Goal: Download file/media

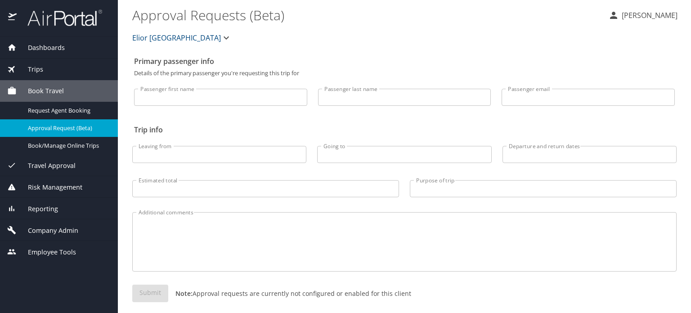
click at [67, 23] on img at bounding box center [60, 18] width 85 height 18
click at [72, 20] on img at bounding box center [60, 18] width 85 height 18
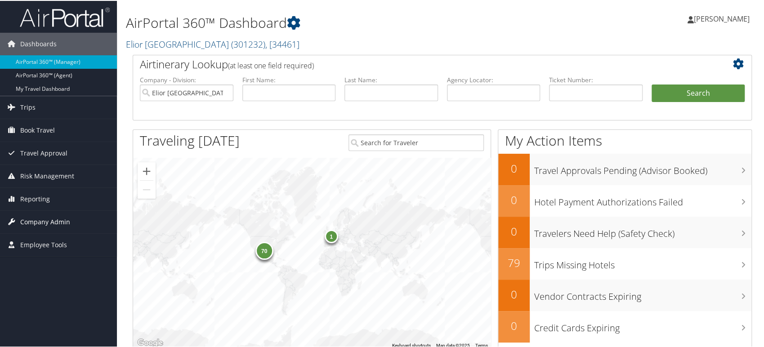
click at [49, 221] on span "Company Admin" at bounding box center [45, 221] width 50 height 22
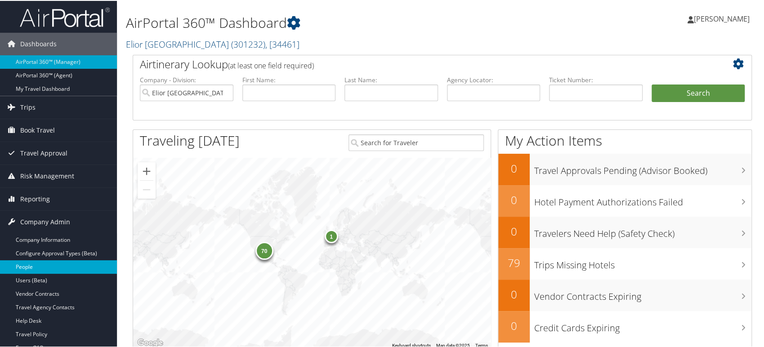
click at [51, 266] on link "People" at bounding box center [58, 266] width 117 height 13
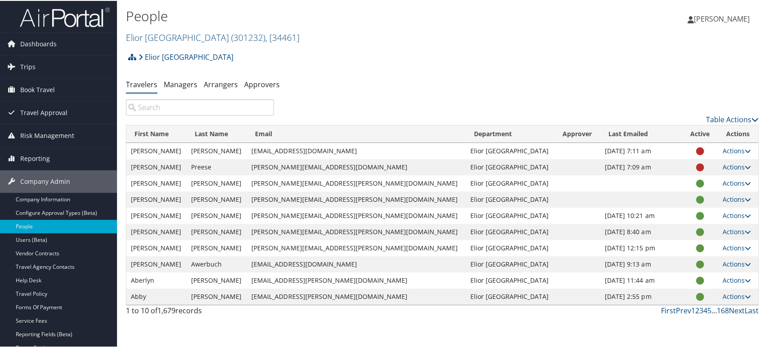
click at [190, 108] on input "search" at bounding box center [200, 107] width 148 height 16
paste input "Rita"
type input "Rita"
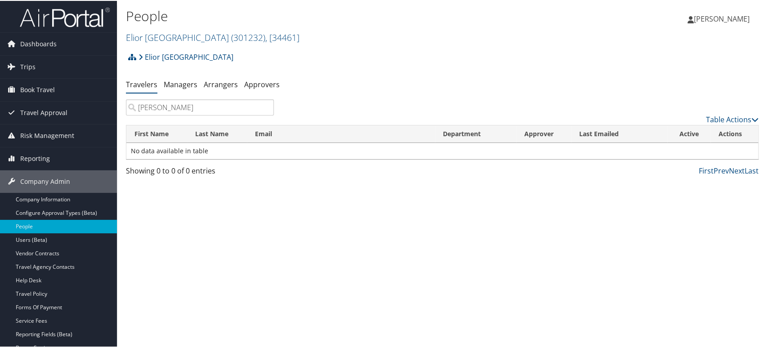
click at [266, 108] on input "Rita" at bounding box center [200, 107] width 148 height 16
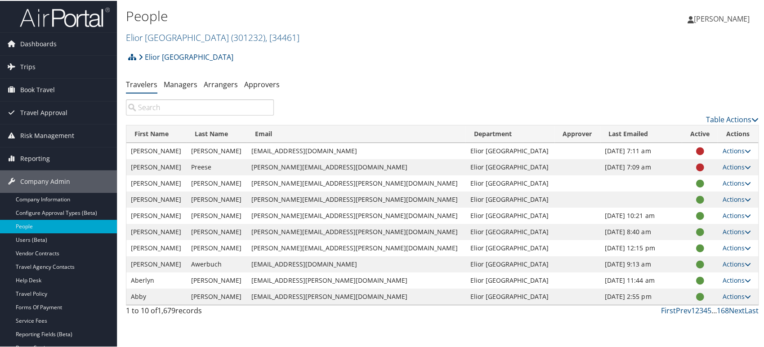
paste input "Josie"
type input "Josie"
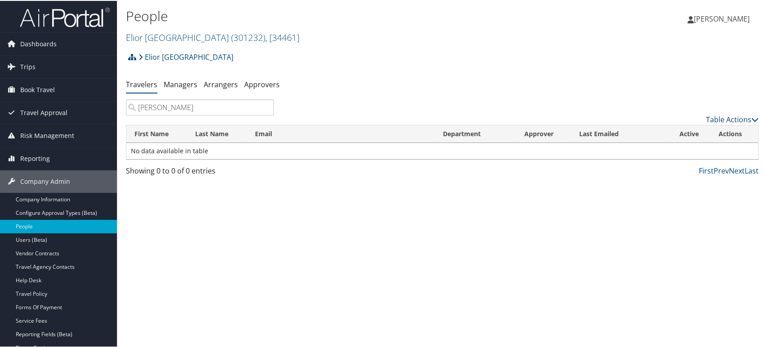
click at [265, 107] on input "Josie" at bounding box center [200, 107] width 148 height 16
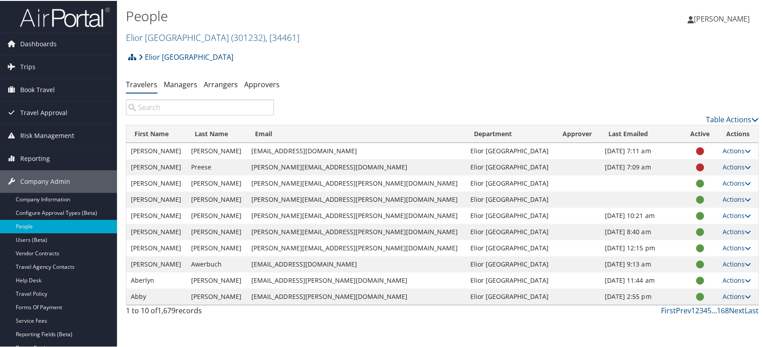
paste input "Martha"
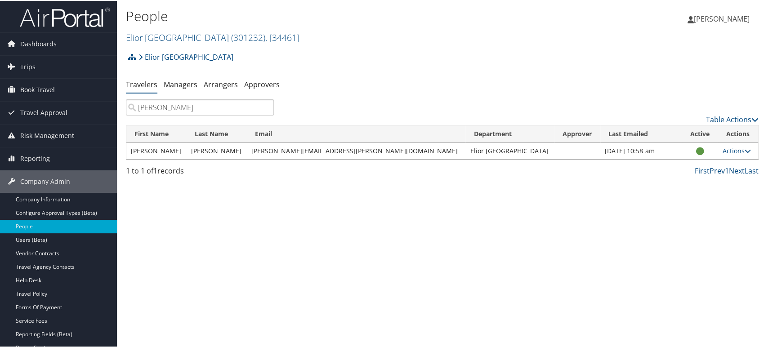
type input "Martha"
click at [262, 109] on input "Martha" at bounding box center [200, 107] width 148 height 16
click at [264, 107] on input "Martha" at bounding box center [200, 107] width 148 height 16
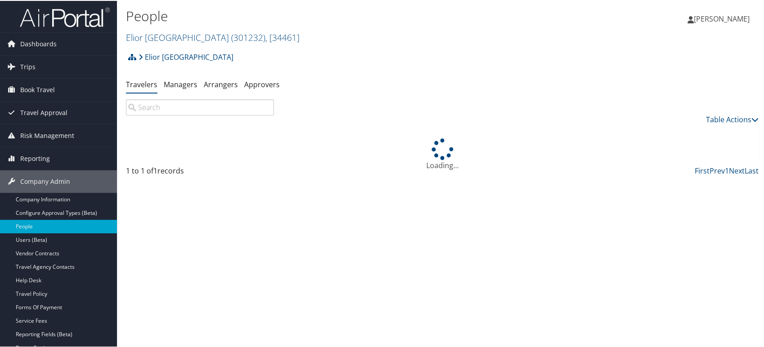
paste input "Jakira"
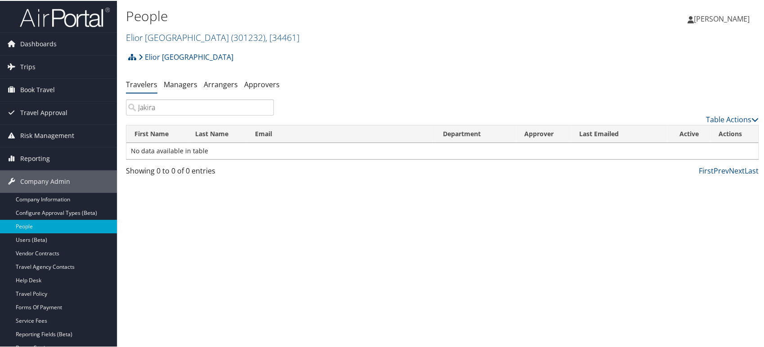
type input "Jakira"
click at [266, 109] on input "Jakira" at bounding box center [200, 107] width 148 height 16
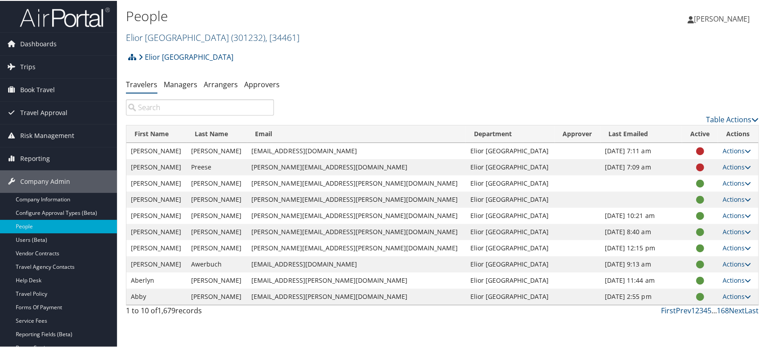
click at [231, 36] on span "( 301232 )" at bounding box center [248, 37] width 34 height 12
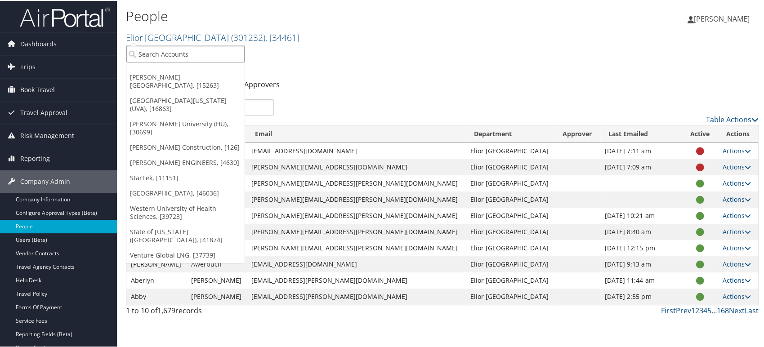
click at [195, 53] on input "search" at bounding box center [185, 53] width 118 height 17
paste input "301144"
type input "301144"
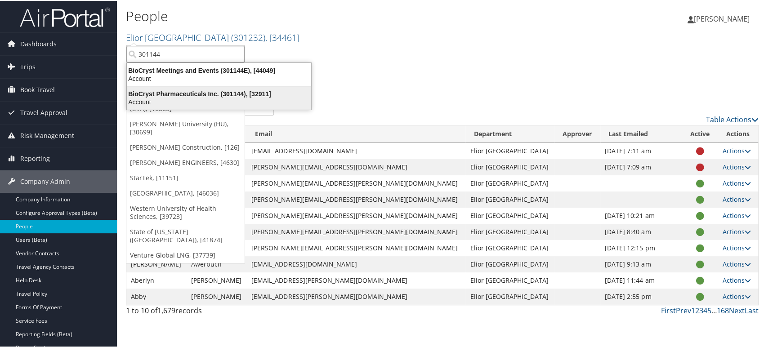
click at [189, 94] on div "BioCryst Pharmaceuticals Inc. (301144), [32911]" at bounding box center [218, 93] width 195 height 8
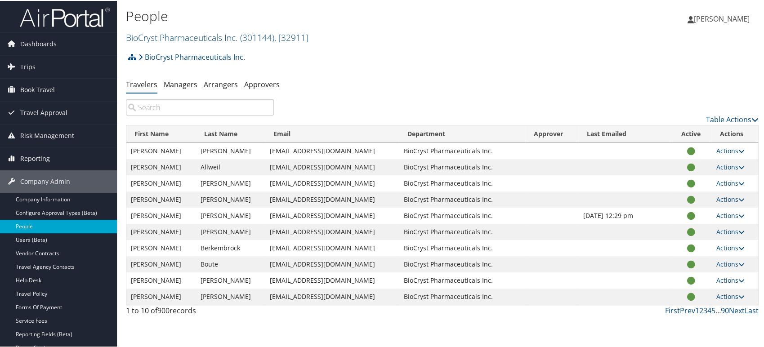
click at [42, 157] on span "Reporting" at bounding box center [35, 158] width 30 height 22
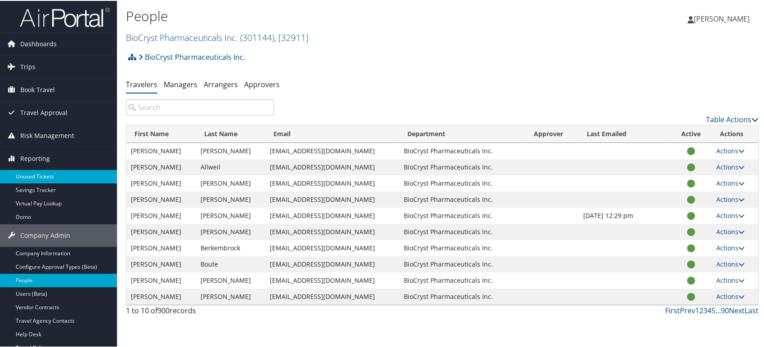
click at [38, 174] on link "Unused Tickets" at bounding box center [58, 175] width 117 height 13
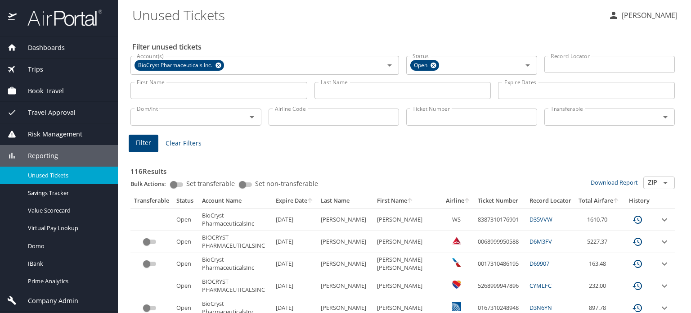
click at [295, 121] on input "Airline Code" at bounding box center [334, 116] width 131 height 17
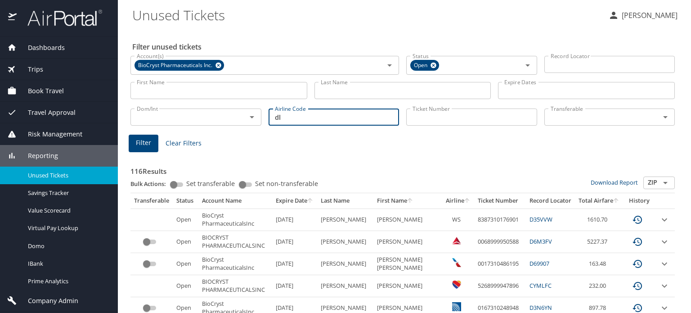
type input "dl"
click at [143, 142] on span "Filter" at bounding box center [143, 142] width 15 height 11
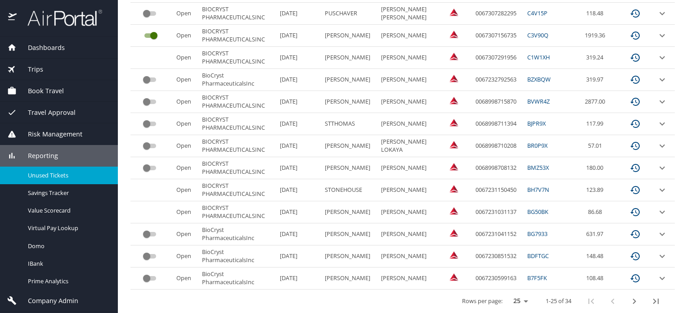
scroll to position [472, 0]
click at [629, 296] on icon "next page" at bounding box center [634, 300] width 11 height 11
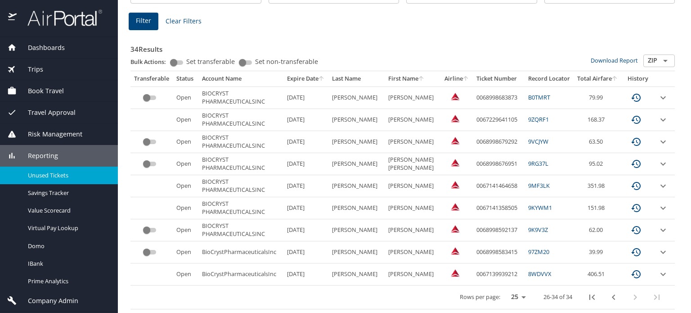
scroll to position [121, 0]
click at [611, 296] on icon "previous page" at bounding box center [613, 298] width 11 height 11
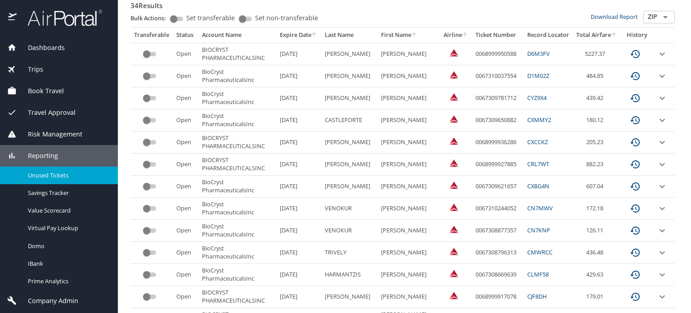
scroll to position [31, 0]
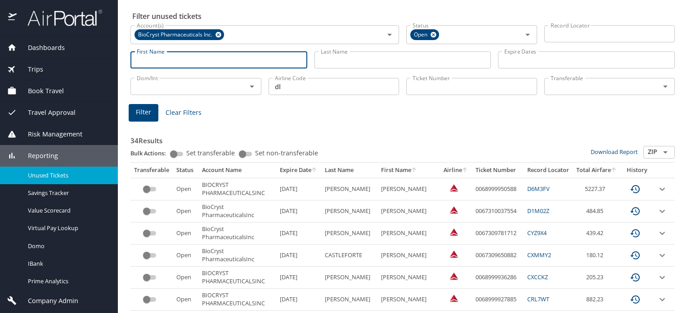
click at [271, 61] on input "First Name" at bounding box center [218, 59] width 177 height 17
type input "brooke"
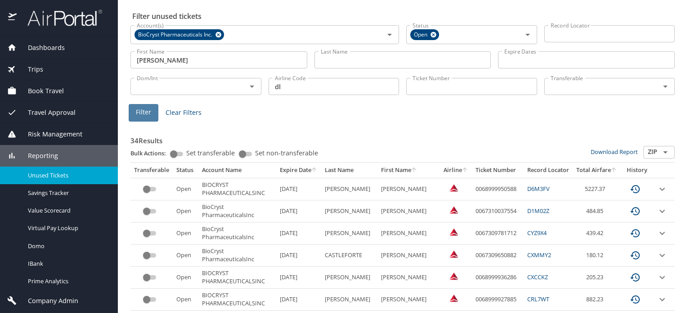
click at [146, 108] on span "Filter" at bounding box center [143, 112] width 15 height 11
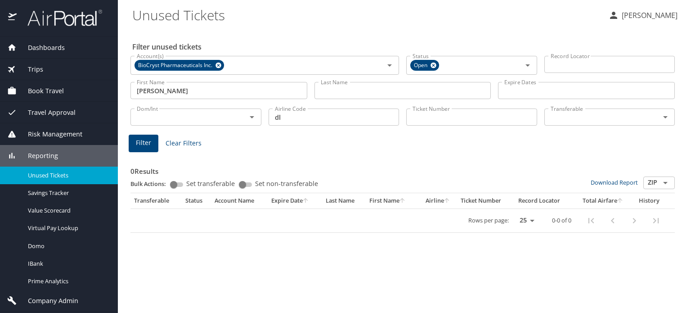
click at [285, 92] on input "brooke" at bounding box center [218, 90] width 177 height 17
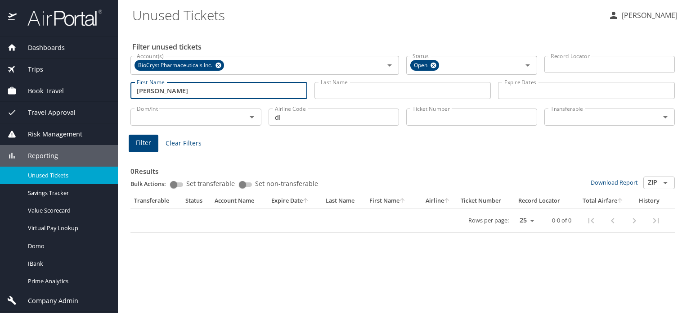
drag, startPoint x: 261, startPoint y: 92, endPoint x: 89, endPoint y: 88, distance: 172.4
click at [86, 100] on div "Dashboards AirPortal 360™ Manager AirPortal 360™ Agent My Travel Dashboard Trip…" at bounding box center [345, 156] width 691 height 313
click at [143, 145] on span "Filter" at bounding box center [143, 142] width 15 height 11
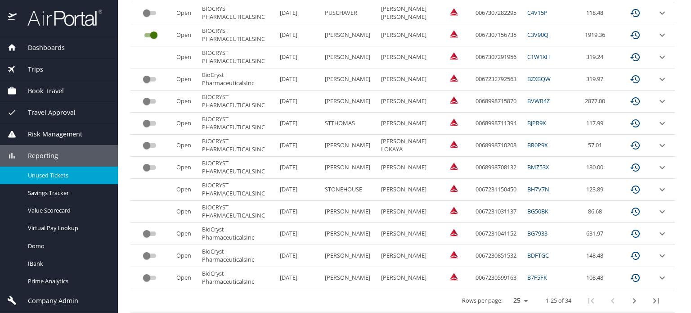
scroll to position [472, 0]
click at [629, 296] on icon "next page" at bounding box center [634, 300] width 11 height 11
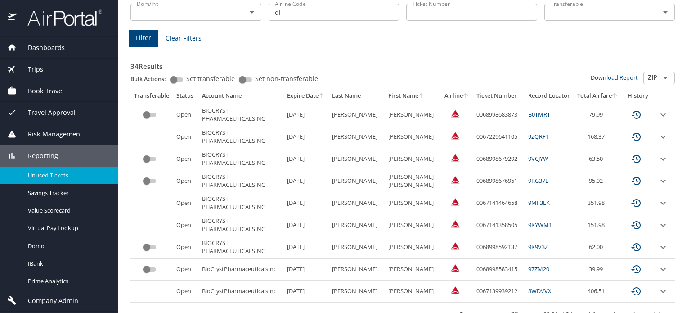
scroll to position [121, 0]
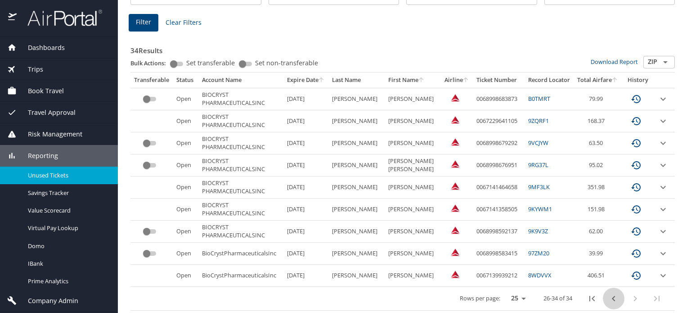
click at [608, 296] on icon "previous page" at bounding box center [613, 298] width 11 height 11
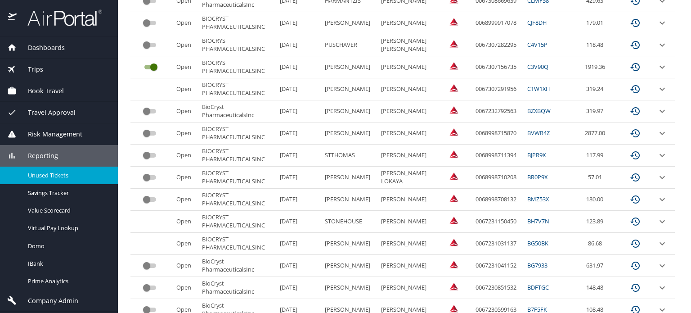
scroll to position [472, 0]
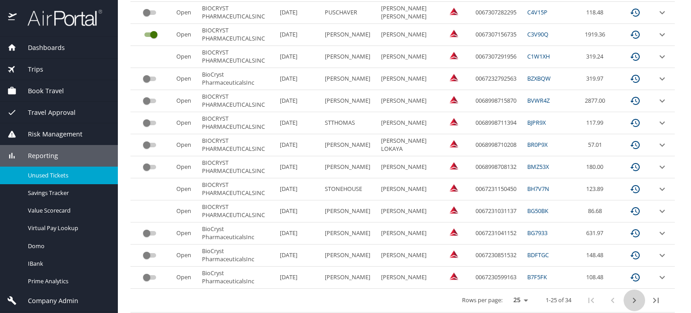
click at [629, 295] on icon "next page" at bounding box center [634, 300] width 11 height 11
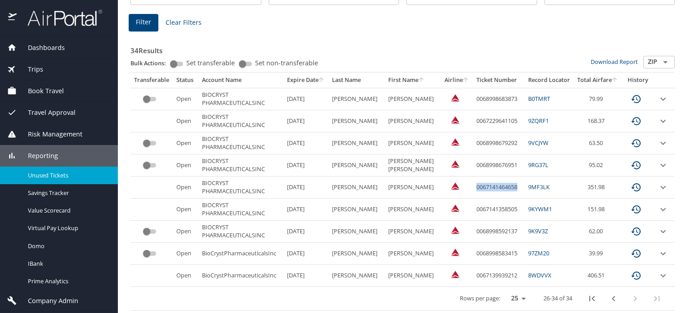
drag, startPoint x: 463, startPoint y: 187, endPoint x: 512, endPoint y: 182, distance: 49.7
click at [512, 182] on td "0067141464658" at bounding box center [499, 187] width 52 height 22
copy td "0067141464658"
click at [608, 298] on icon "previous page" at bounding box center [613, 298] width 11 height 11
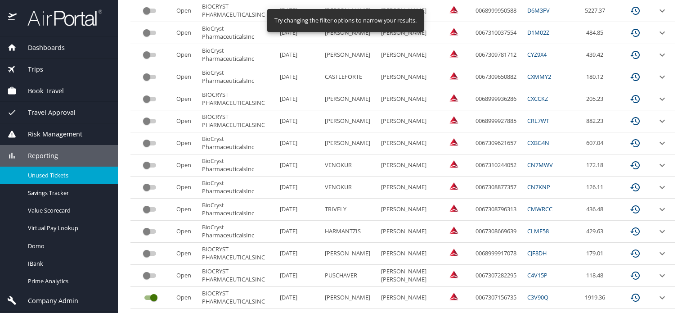
scroll to position [211, 0]
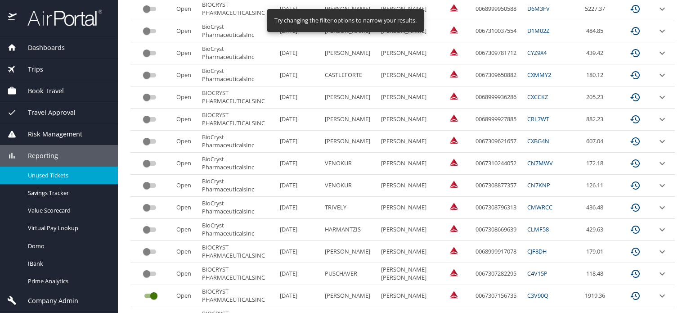
click at [321, 144] on td "7/2/2026" at bounding box center [298, 141] width 45 height 22
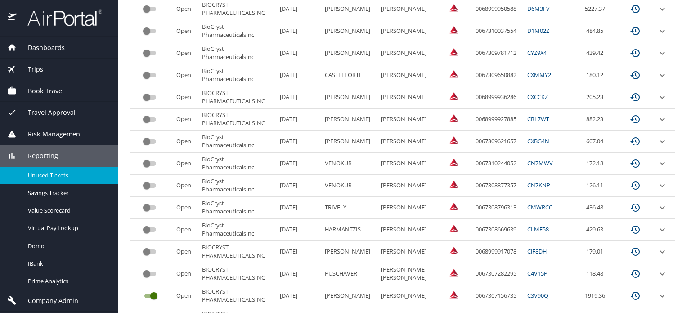
click at [311, 124] on td "7/7/2026" at bounding box center [298, 119] width 45 height 22
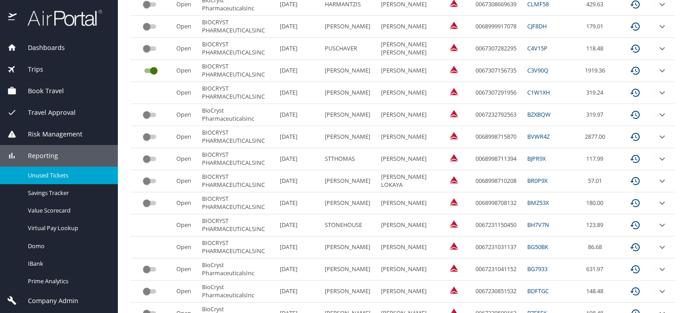
scroll to position [472, 0]
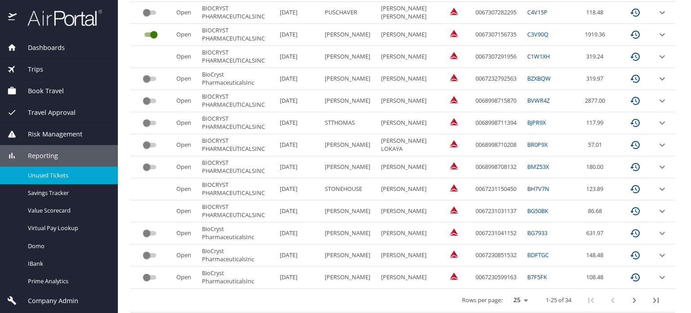
click at [321, 222] on td "2/18/2026" at bounding box center [298, 211] width 45 height 22
drag, startPoint x: 466, startPoint y: 230, endPoint x: 507, endPoint y: 226, distance: 41.1
click at [507, 226] on td "0067231041152" at bounding box center [498, 233] width 52 height 22
copy td "0067231041152"
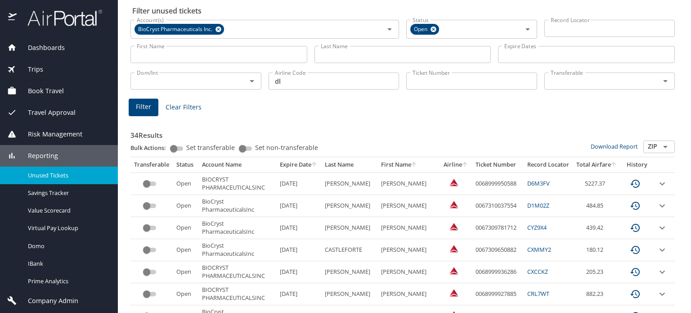
scroll to position [0, 0]
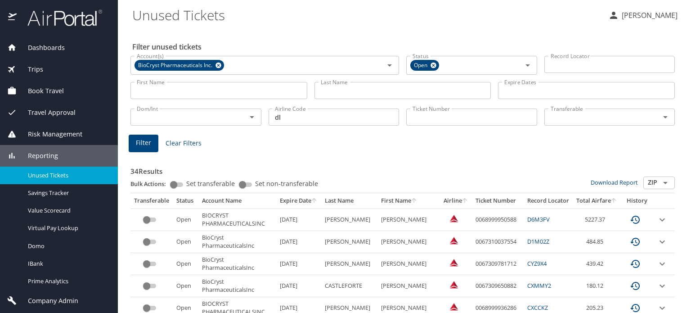
click at [72, 21] on img at bounding box center [60, 18] width 85 height 18
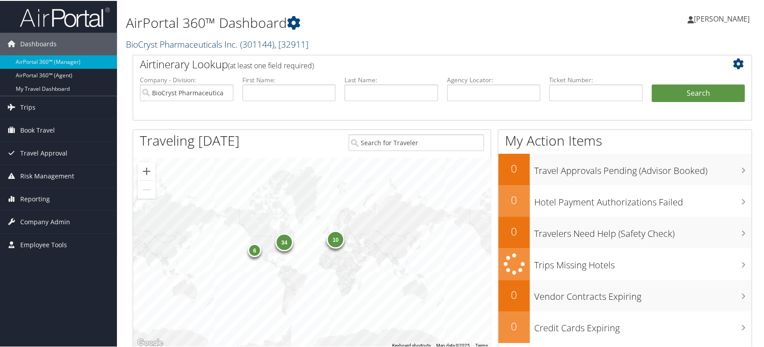
click at [202, 42] on link "BioCryst Pharmaceuticals Inc. ( 301144 ) , [ 32911 ]" at bounding box center [217, 43] width 183 height 12
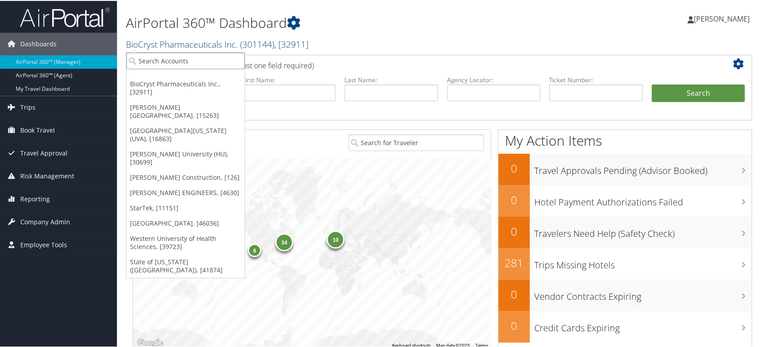
click at [175, 60] on input "search" at bounding box center [185, 60] width 118 height 17
paste input "5355"
type input "5355"
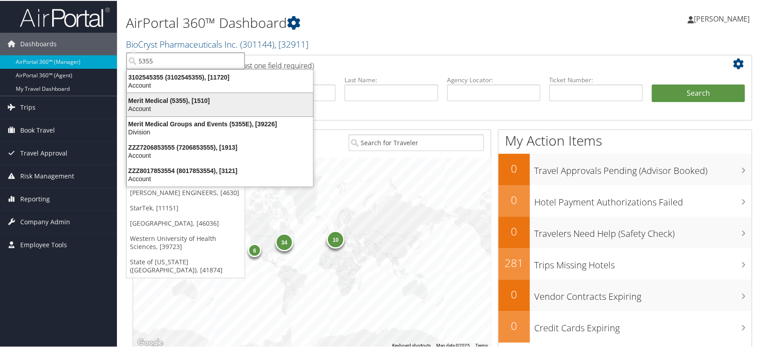
click at [162, 102] on div "Merit Medical (5355), [1510]" at bounding box center [219, 100] width 197 height 8
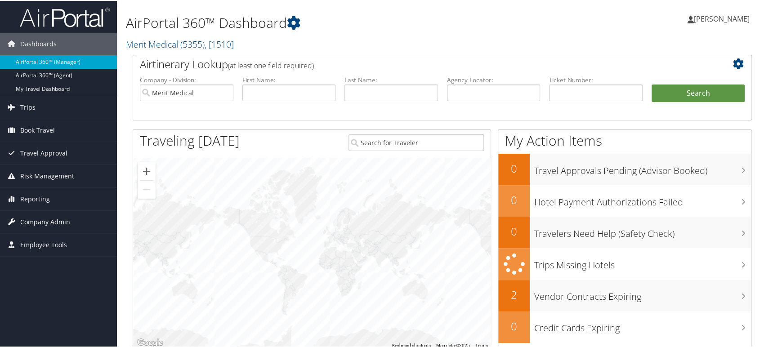
click at [54, 222] on span "Company Admin" at bounding box center [45, 221] width 50 height 22
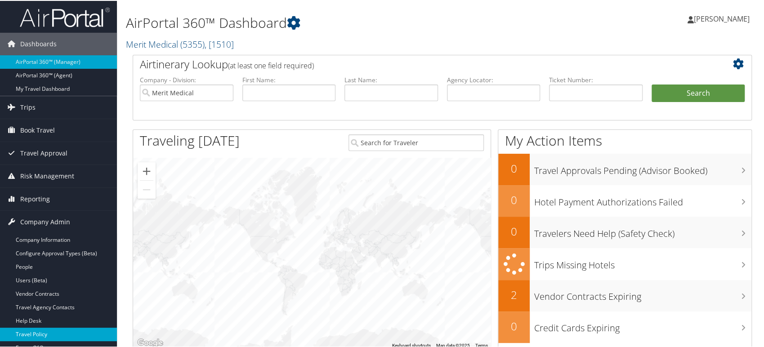
click at [57, 334] on link "Travel Policy" at bounding box center [58, 333] width 117 height 13
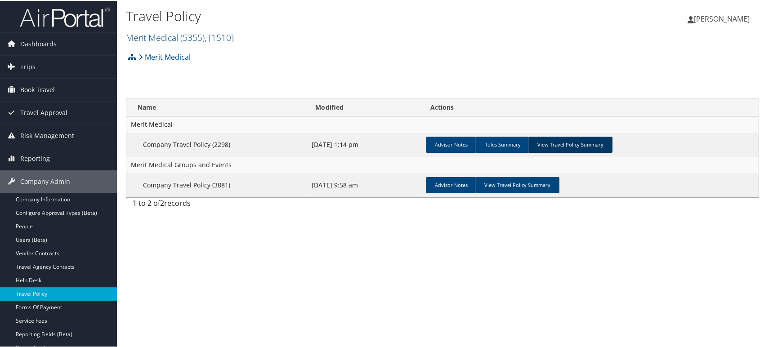
click at [564, 146] on link "View Travel Policy Summary" at bounding box center [570, 144] width 85 height 16
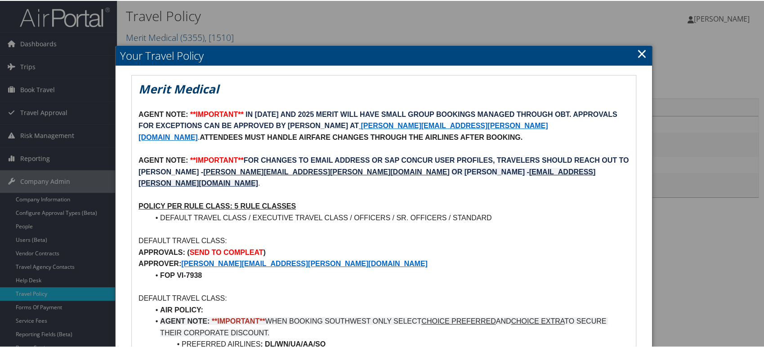
click at [641, 53] on link "×" at bounding box center [642, 53] width 10 height 18
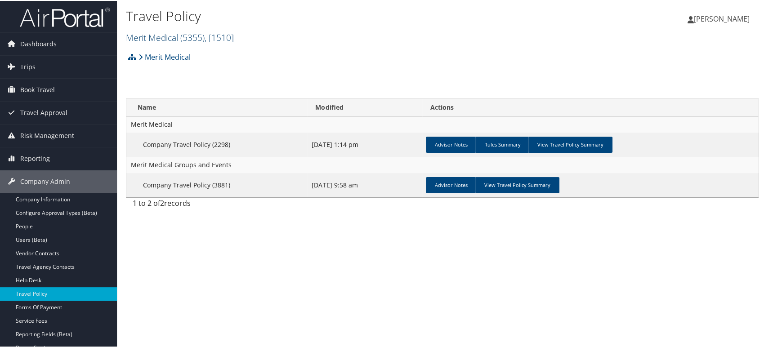
click at [190, 34] on span "( 5355 )" at bounding box center [192, 37] width 24 height 12
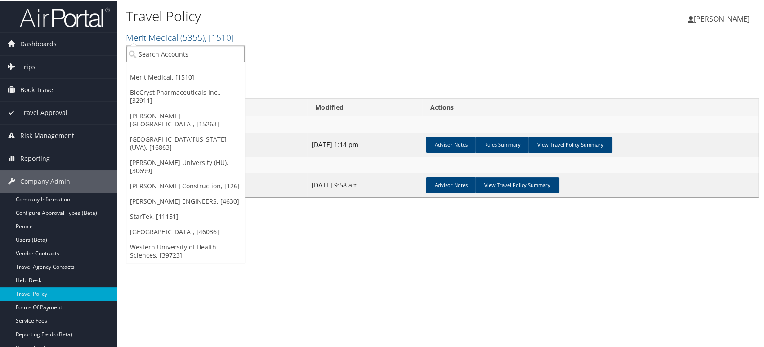
click at [166, 49] on input "search" at bounding box center [185, 53] width 118 height 17
paste input "301144"
type input "301144"
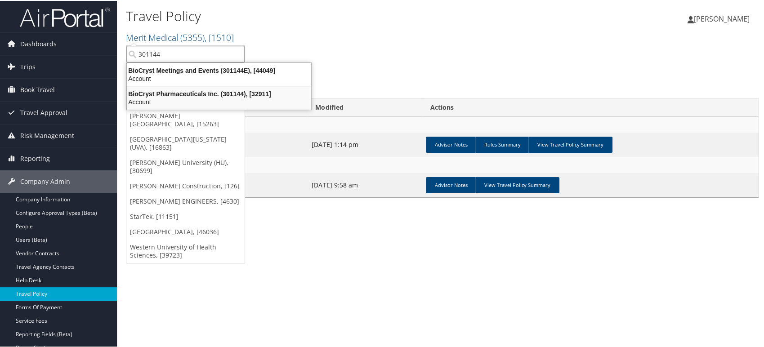
click at [200, 87] on div "BioCryst Pharmaceuticals Inc. (301144), [32911] Account" at bounding box center [219, 97] width 182 height 21
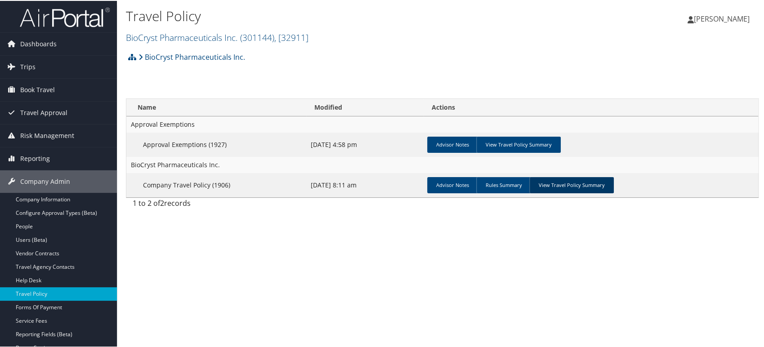
click at [566, 189] on link "View Travel Policy Summary" at bounding box center [572, 184] width 85 height 16
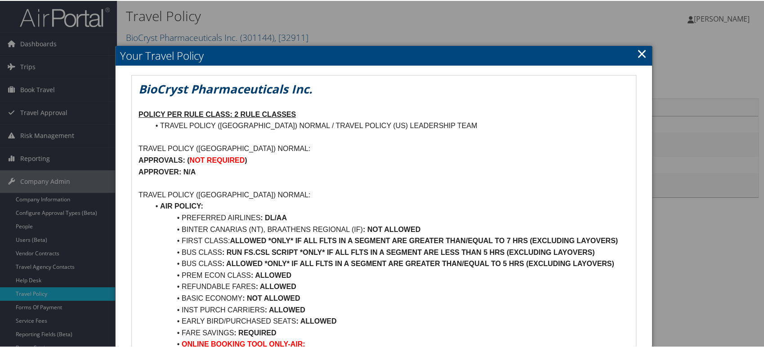
click at [639, 55] on link "×" at bounding box center [642, 53] width 10 height 18
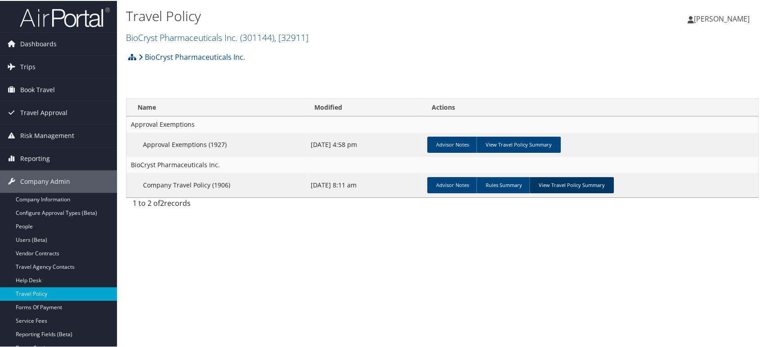
click at [552, 182] on link "View Travel Policy Summary" at bounding box center [572, 184] width 85 height 16
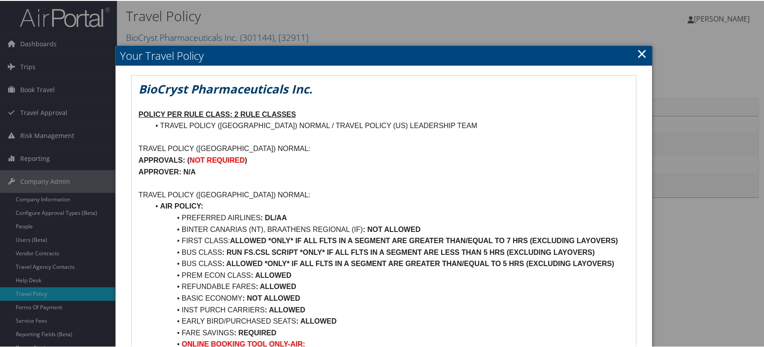
click at [640, 56] on link "×" at bounding box center [642, 53] width 10 height 18
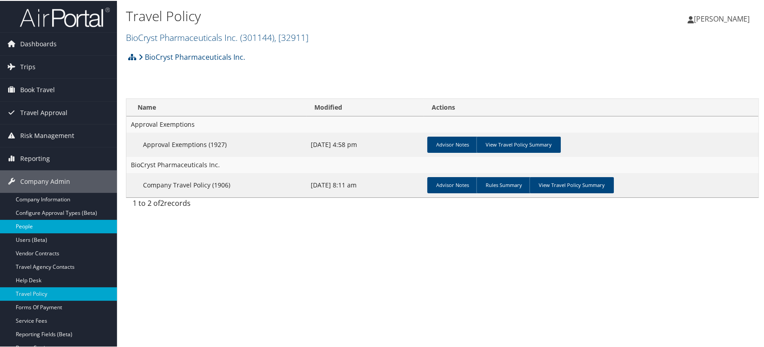
click at [50, 224] on link "People" at bounding box center [58, 225] width 117 height 13
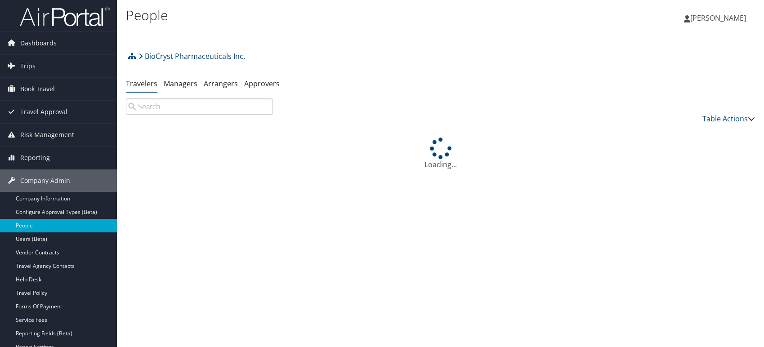
click at [196, 108] on input "search" at bounding box center [199, 107] width 147 height 16
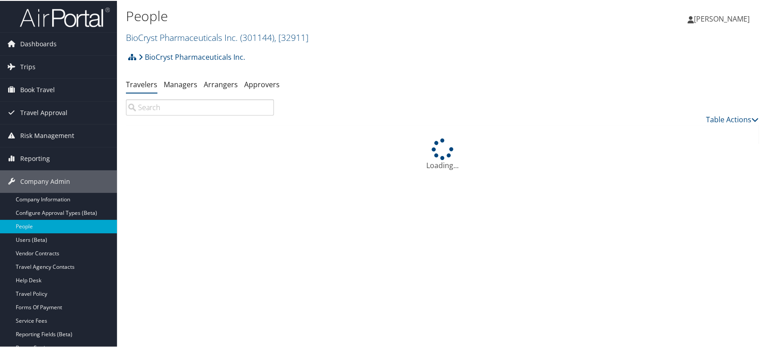
paste input "[PERSON_NAME]"
type input "[PERSON_NAME]"
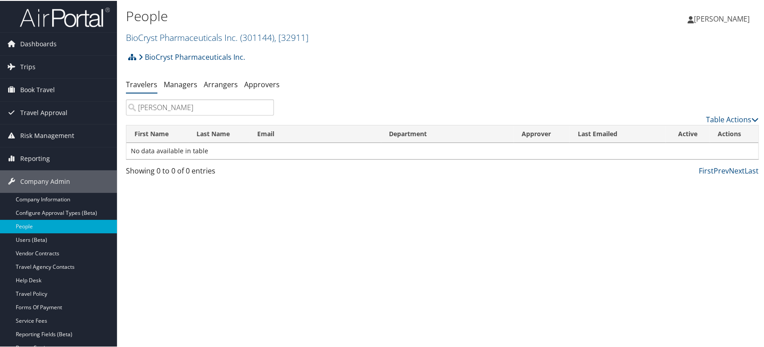
click at [265, 105] on input "[PERSON_NAME]" at bounding box center [200, 107] width 148 height 16
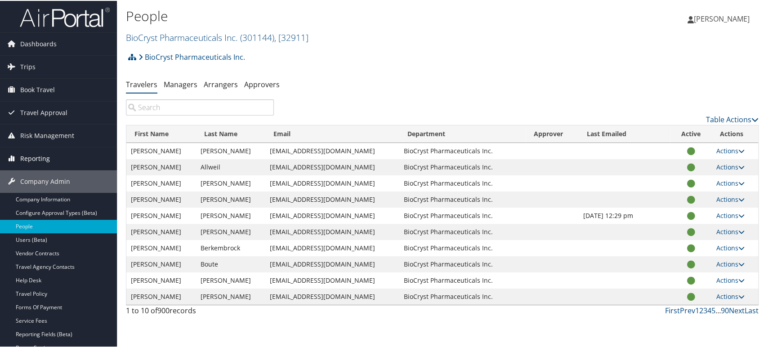
click at [43, 160] on span "Reporting" at bounding box center [35, 158] width 30 height 22
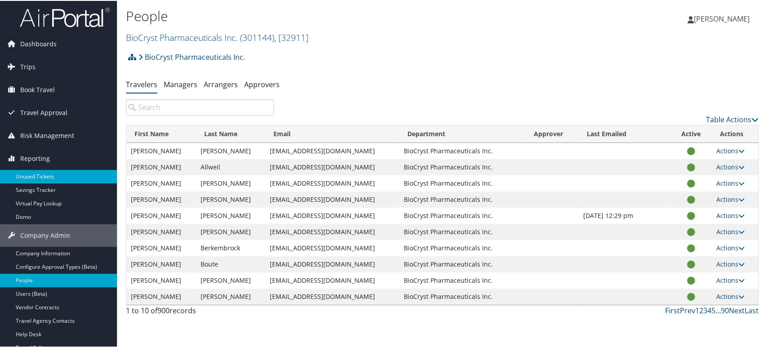
click at [39, 174] on link "Unused Tickets" at bounding box center [58, 175] width 117 height 13
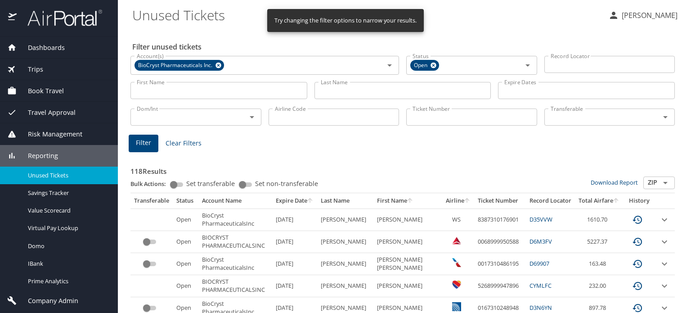
click at [302, 119] on input "Airline Code" at bounding box center [334, 116] width 131 height 17
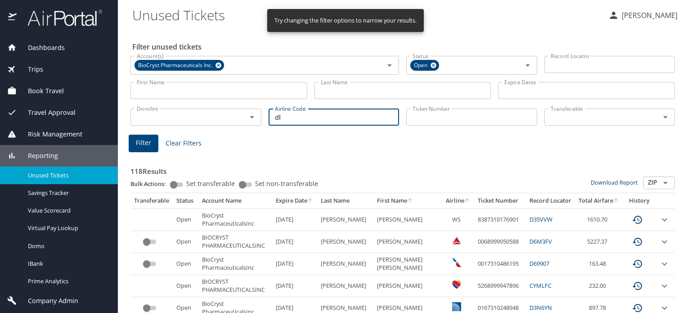
type input "dl"
click at [137, 140] on span "Filter" at bounding box center [143, 142] width 15 height 11
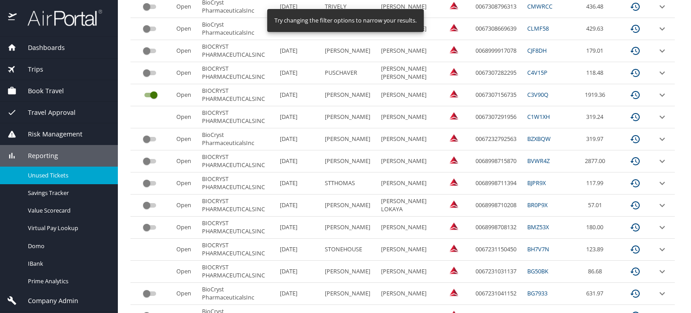
scroll to position [472, 0]
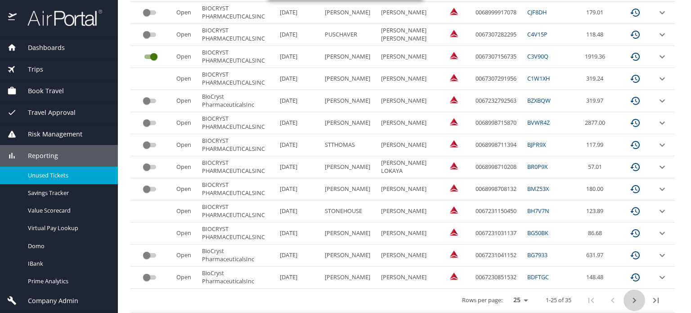
click at [629, 295] on icon "next page" at bounding box center [634, 300] width 11 height 11
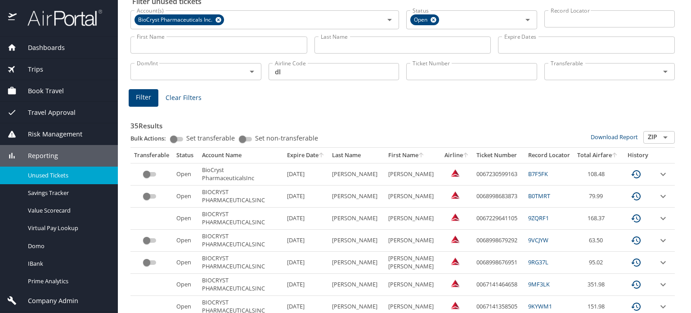
scroll to position [0, 0]
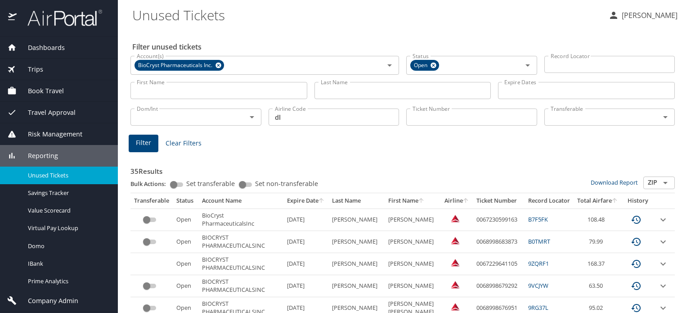
click at [96, 15] on img at bounding box center [60, 18] width 85 height 18
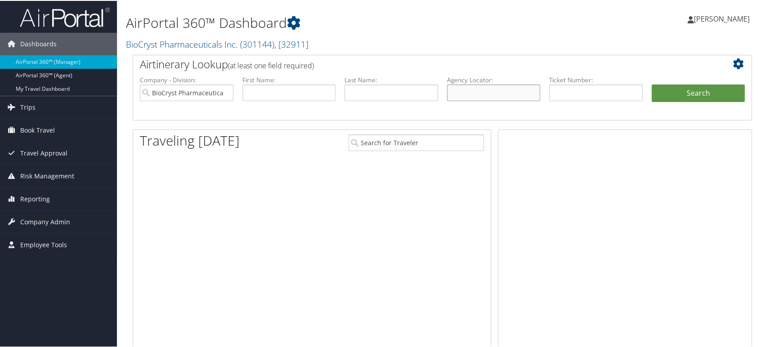
click at [471, 89] on input "text" at bounding box center [494, 92] width 94 height 17
paste input "D6MNX1"
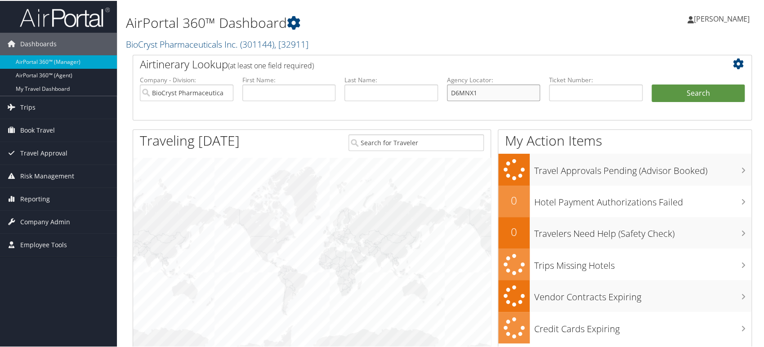
type input "D6MNX1"
click at [223, 94] on input "BioCryst Pharmaceuticals Inc." at bounding box center [187, 92] width 94 height 17
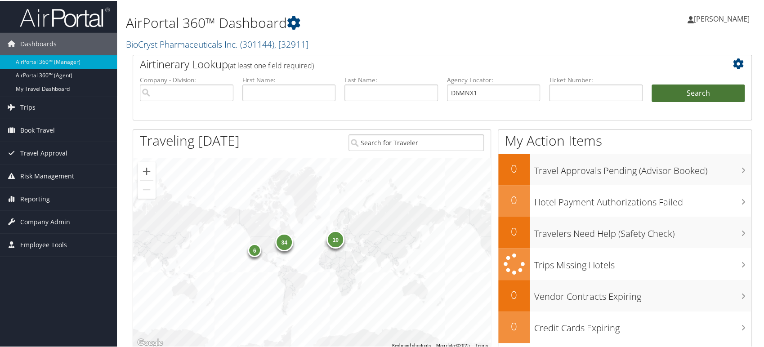
click at [697, 95] on button "Search" at bounding box center [699, 93] width 94 height 18
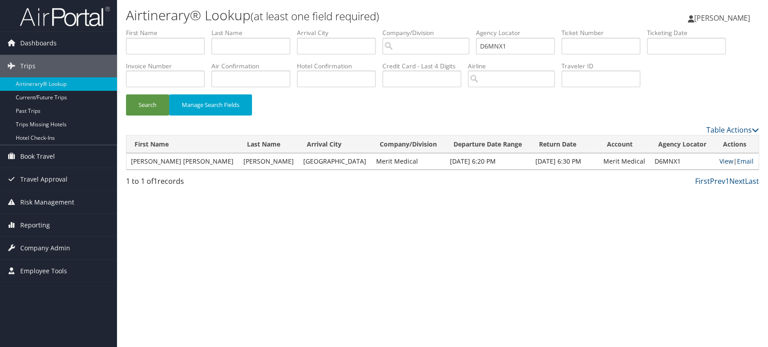
click at [721, 161] on link "View" at bounding box center [726, 161] width 14 height 9
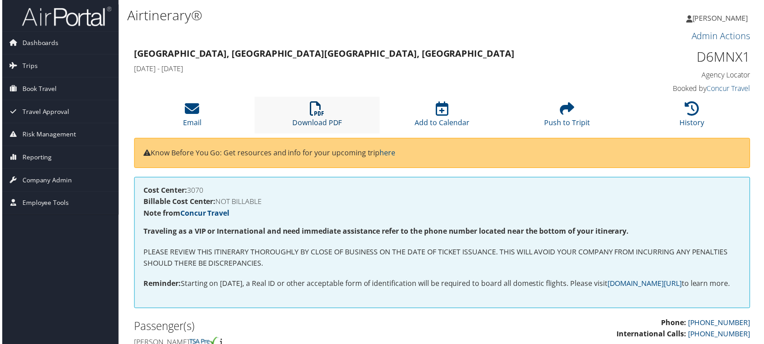
click at [317, 116] on li "Download PDF" at bounding box center [317, 115] width 126 height 36
